Goal: Task Accomplishment & Management: Manage account settings

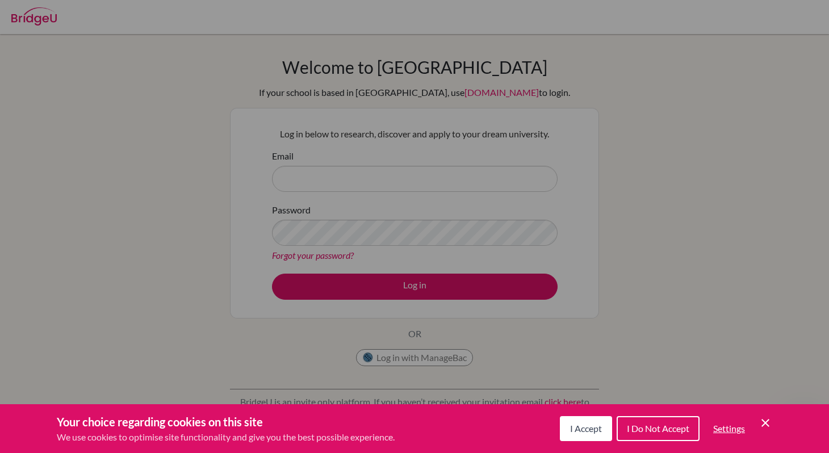
click at [762, 425] on icon "Save and close" at bounding box center [765, 423] width 8 height 8
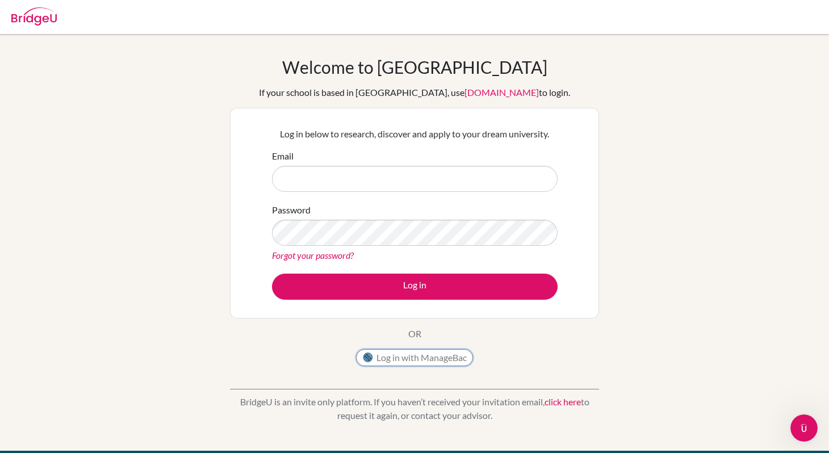
click at [435, 355] on button "Log in with ManageBac" at bounding box center [414, 357] width 117 height 17
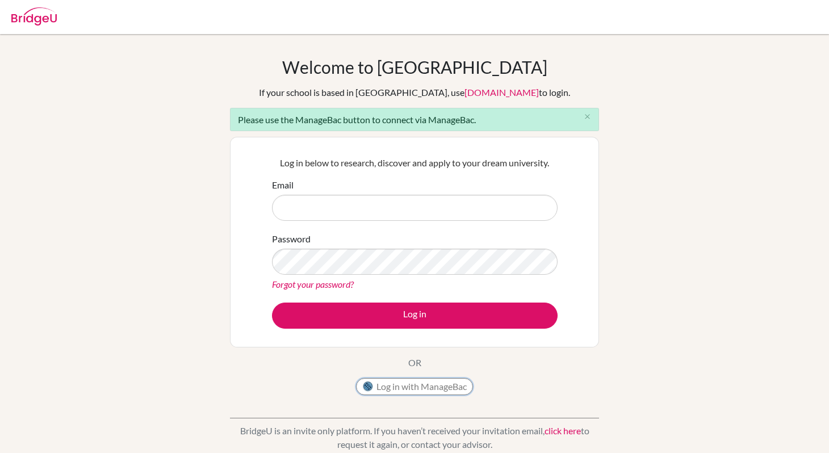
click at [417, 388] on button "Log in with ManageBac" at bounding box center [414, 386] width 117 height 17
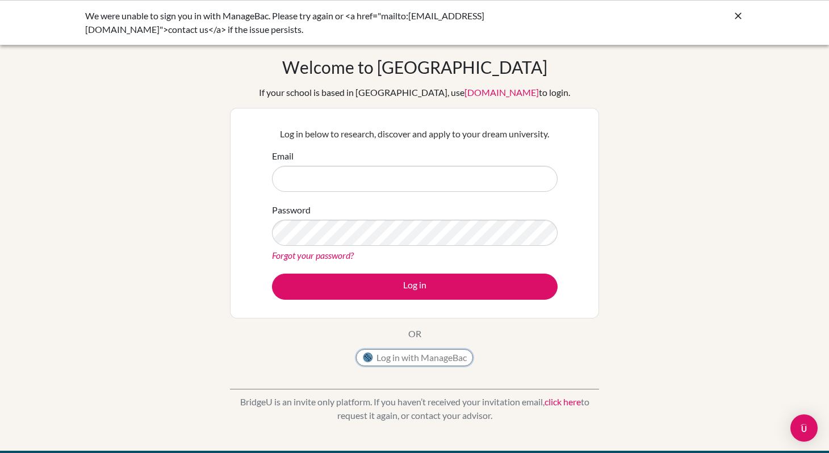
click at [434, 360] on button "Log in with ManageBac" at bounding box center [414, 357] width 117 height 17
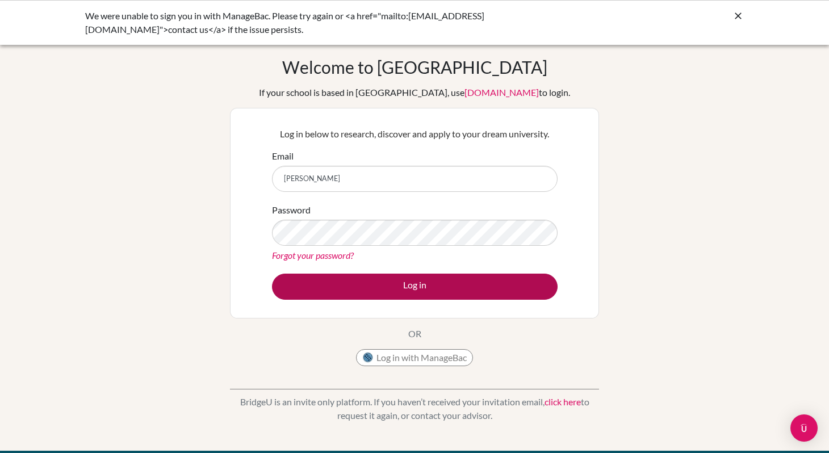
type input "jonathan26@schutzschool.org.eg"
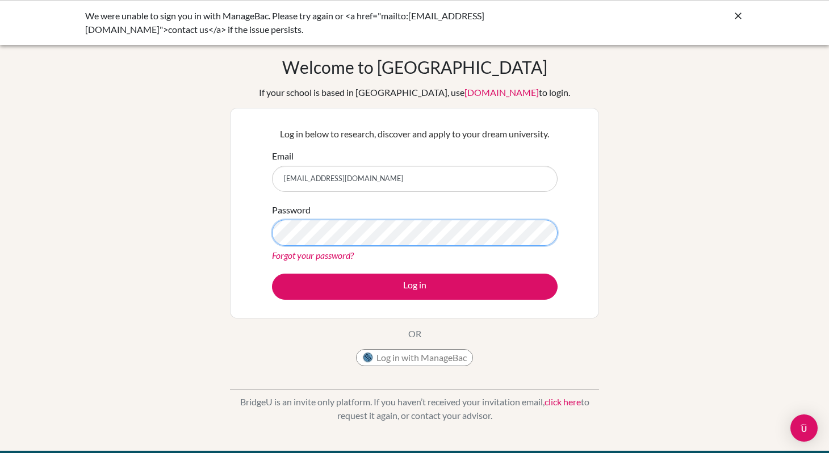
click at [272, 274] on button "Log in" at bounding box center [415, 287] width 286 height 26
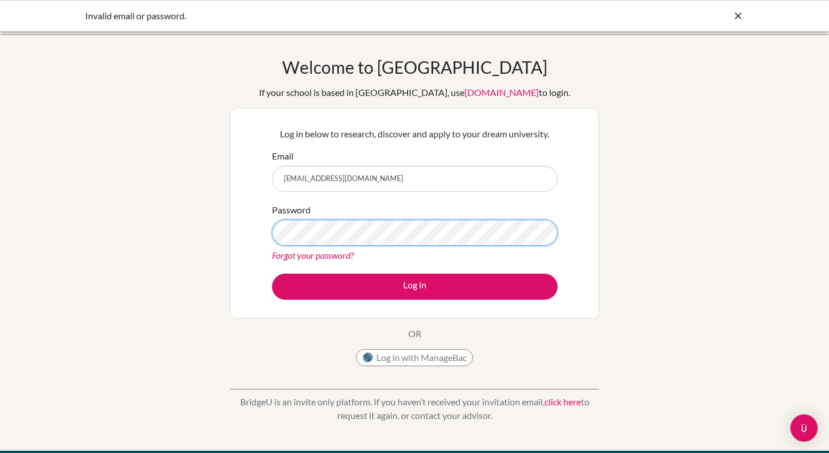
click at [272, 274] on button "Log in" at bounding box center [415, 287] width 286 height 26
